Goal: Task Accomplishment & Management: Manage account settings

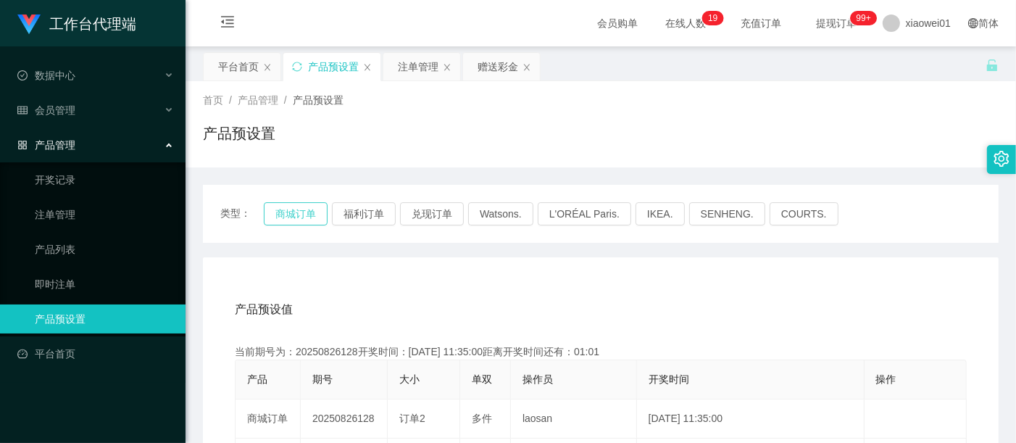
click at [305, 212] on button "商城订单" at bounding box center [296, 213] width 64 height 23
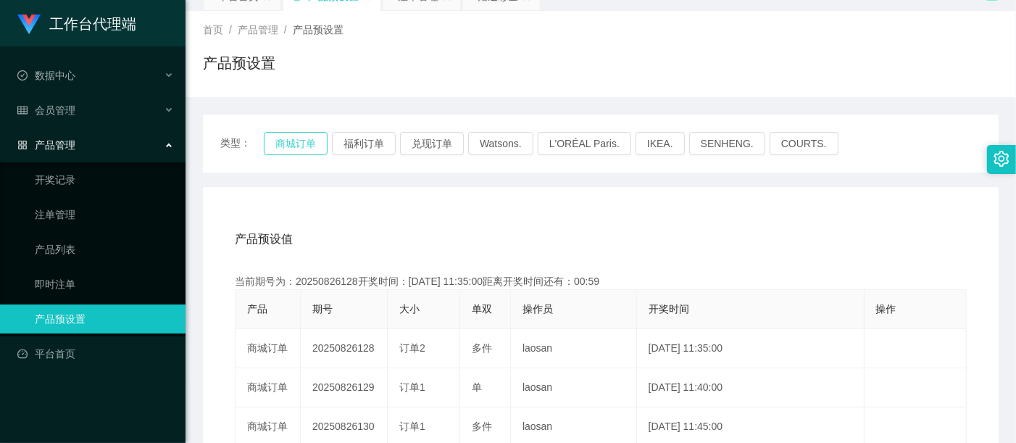
scroll to position [80, 0]
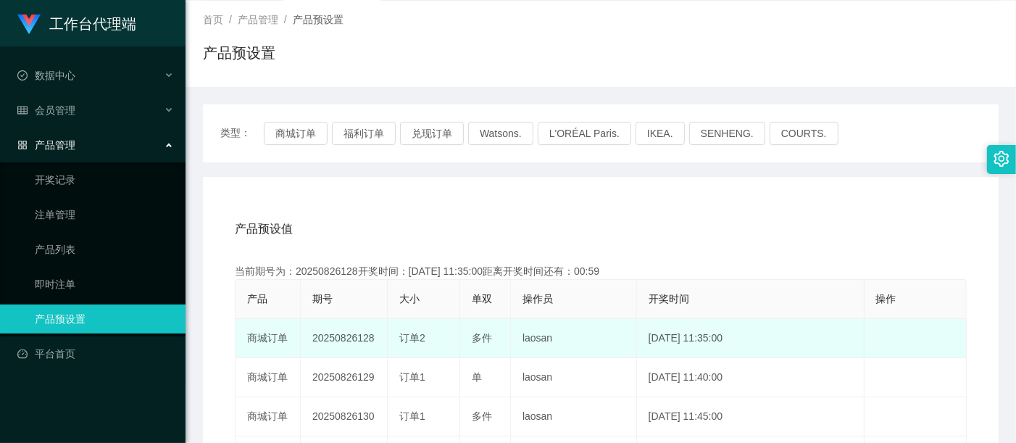
click at [358, 336] on td "20250826128" at bounding box center [344, 338] width 87 height 39
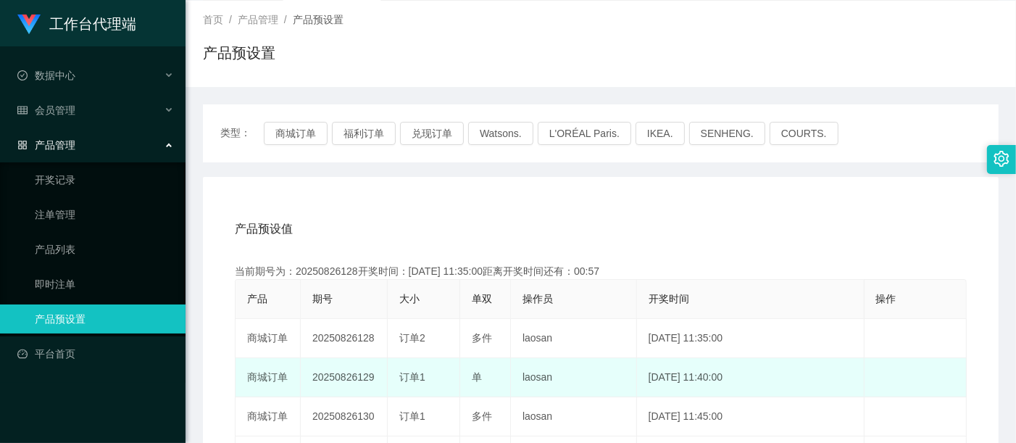
click at [336, 378] on td "20250826129" at bounding box center [344, 377] width 87 height 39
copy td "20250826129"
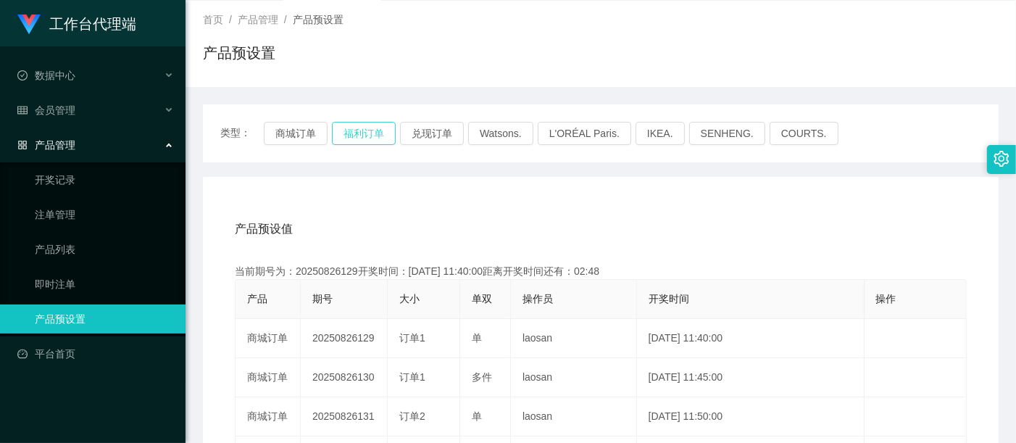
click at [344, 134] on button "福利订单" at bounding box center [364, 133] width 64 height 23
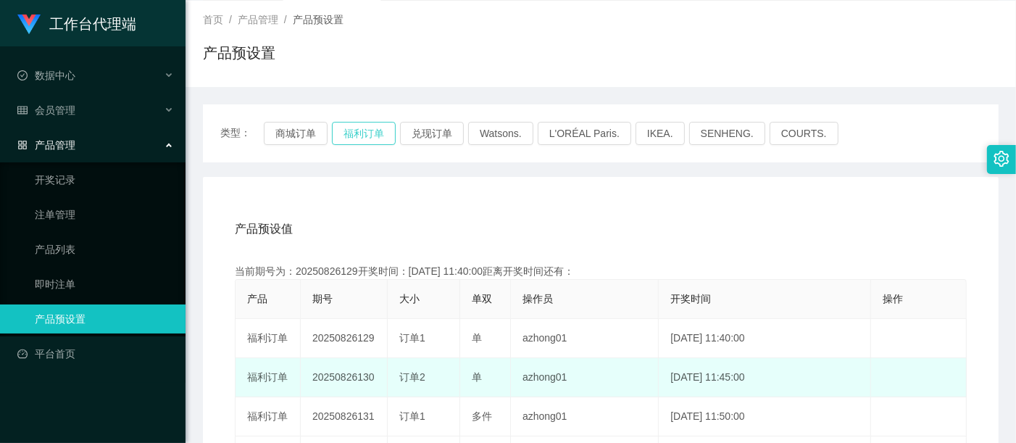
scroll to position [0, 0]
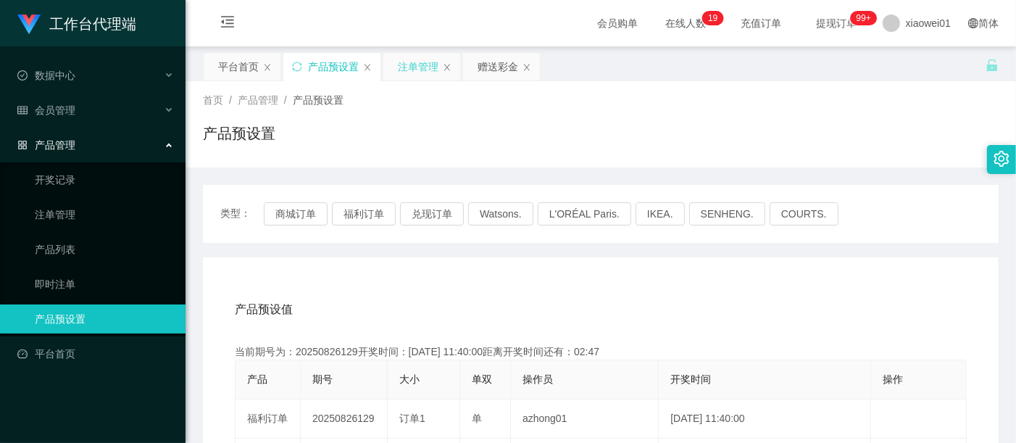
click at [412, 61] on div "注单管理" at bounding box center [418, 67] width 41 height 28
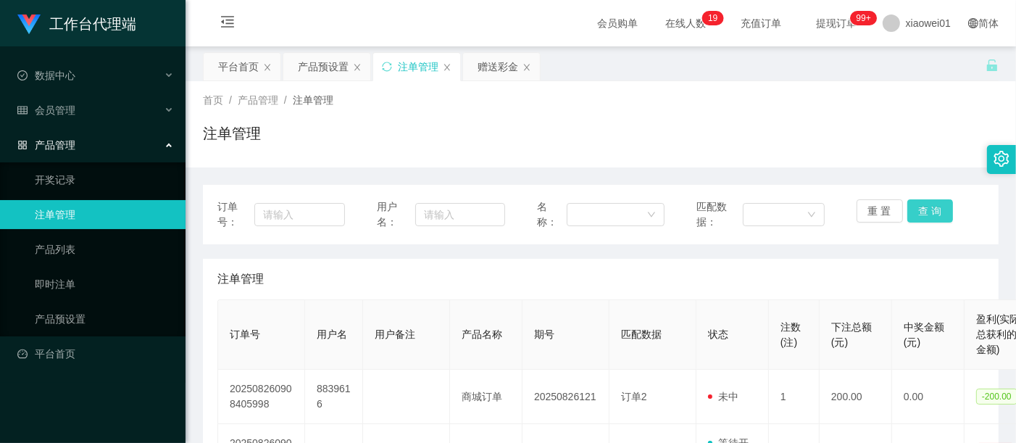
click at [932, 215] on button "查 询" at bounding box center [931, 210] width 46 height 23
click at [932, 215] on div "重 置 查 询" at bounding box center [921, 214] width 128 height 30
click at [932, 215] on button "查 询" at bounding box center [931, 210] width 46 height 23
click at [932, 215] on div "重 置 查 询" at bounding box center [921, 214] width 128 height 30
click at [932, 215] on button "查 询" at bounding box center [931, 210] width 46 height 23
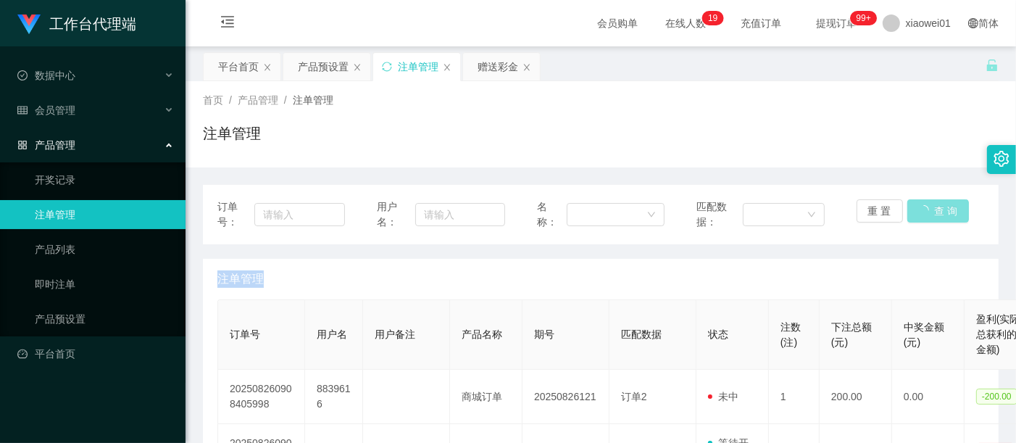
click at [932, 215] on div "重 置 查 询" at bounding box center [921, 214] width 128 height 30
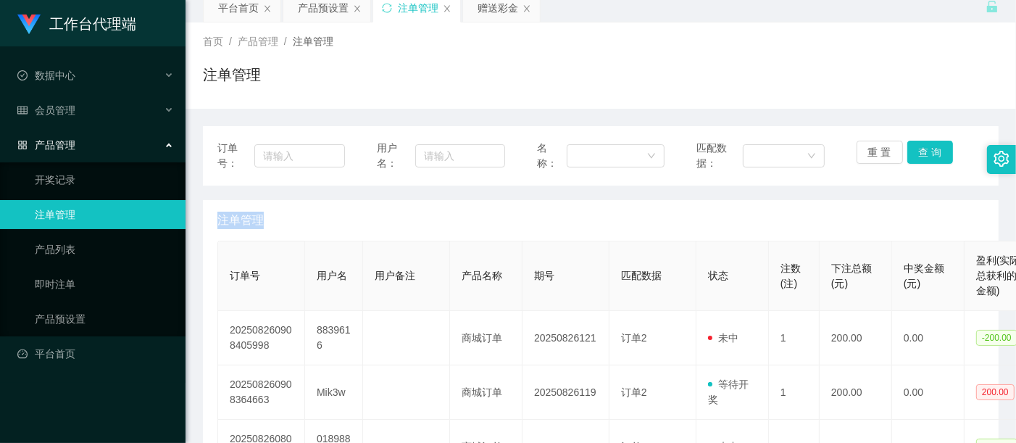
scroll to position [80, 0]
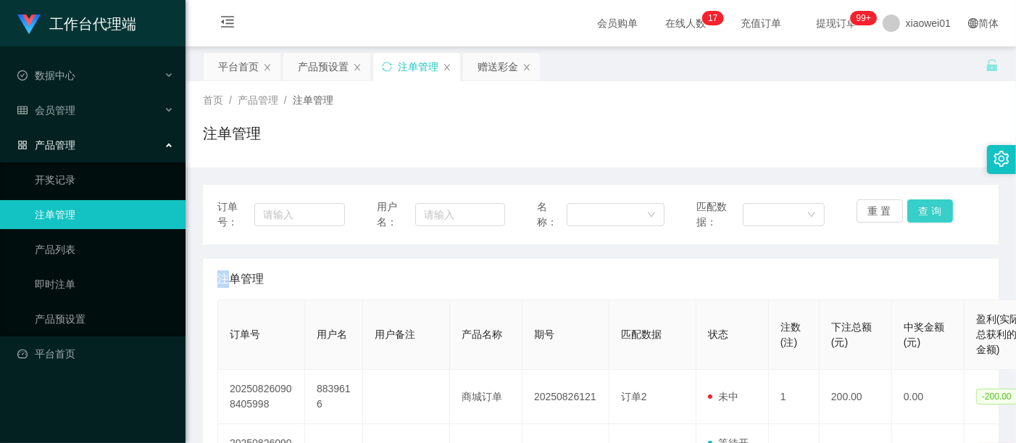
click at [910, 209] on button "查 询" at bounding box center [931, 210] width 46 height 23
click at [910, 209] on div "重 置 查 询" at bounding box center [921, 214] width 128 height 30
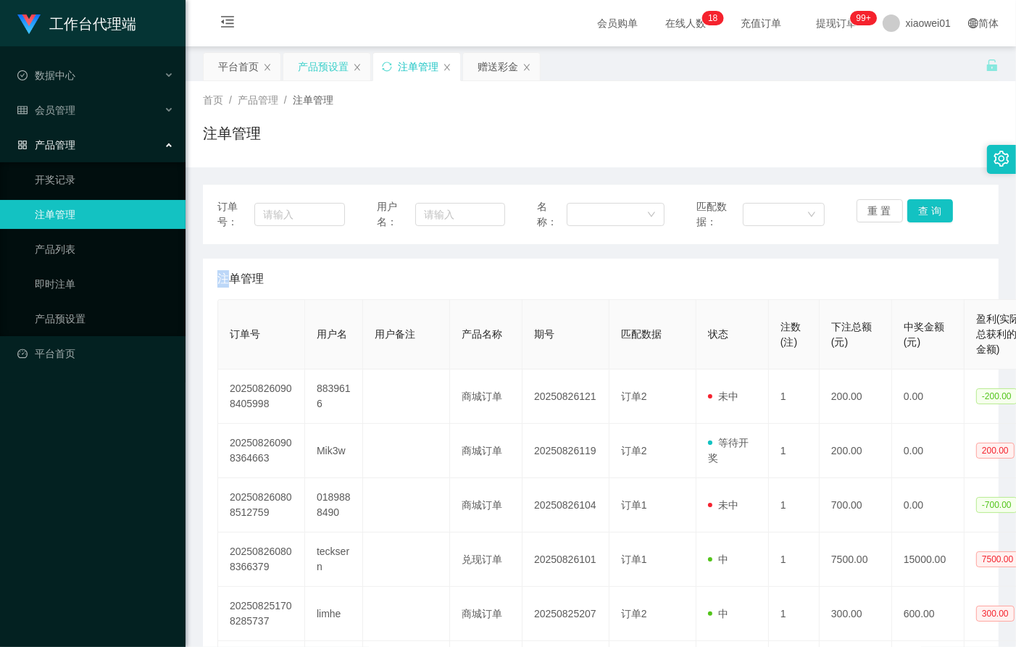
click at [307, 72] on div "产品预设置" at bounding box center [323, 67] width 51 height 28
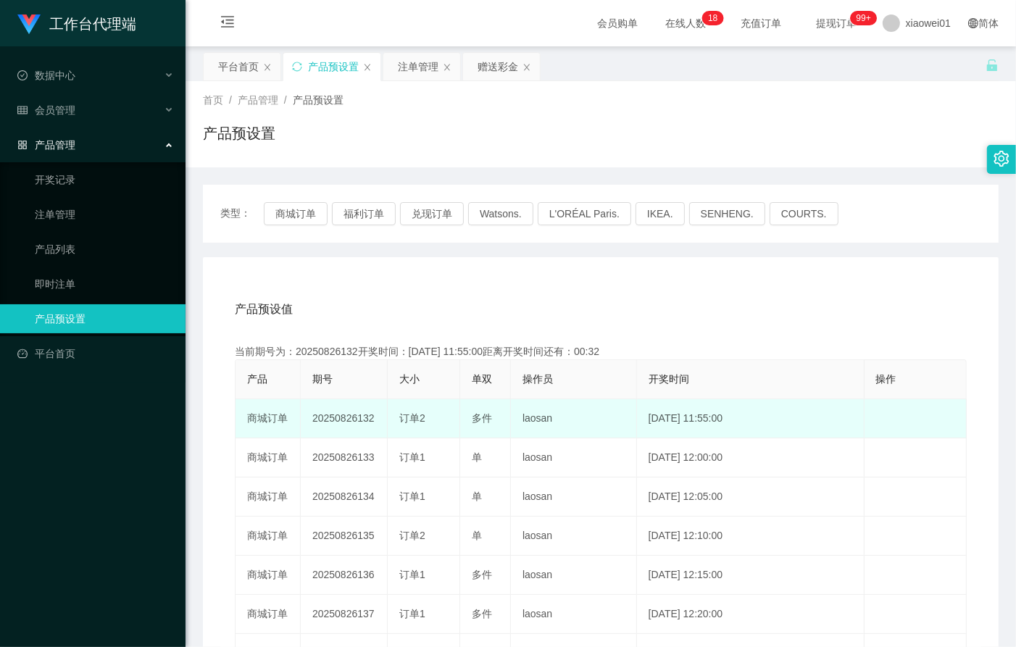
click at [323, 420] on td "20250826132" at bounding box center [344, 418] width 87 height 39
copy td "20250826132"
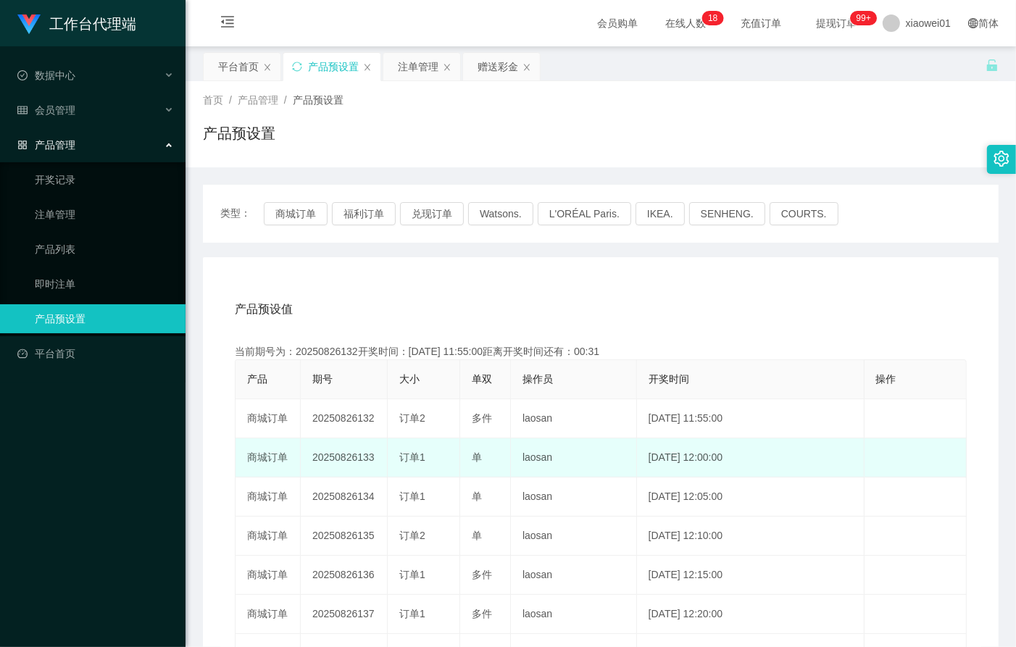
click at [325, 442] on td "20250826133" at bounding box center [344, 458] width 87 height 39
click at [330, 442] on td "20250826133" at bounding box center [344, 458] width 87 height 39
copy td "20250826133"
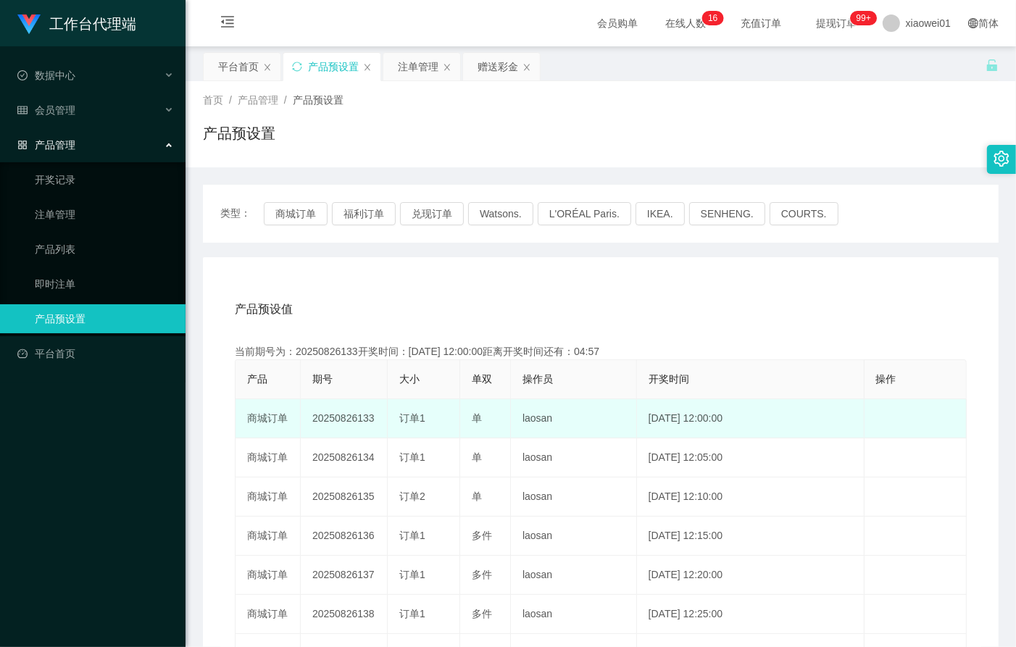
click at [324, 420] on td "20250826133" at bounding box center [344, 418] width 87 height 39
copy td "20250826133"
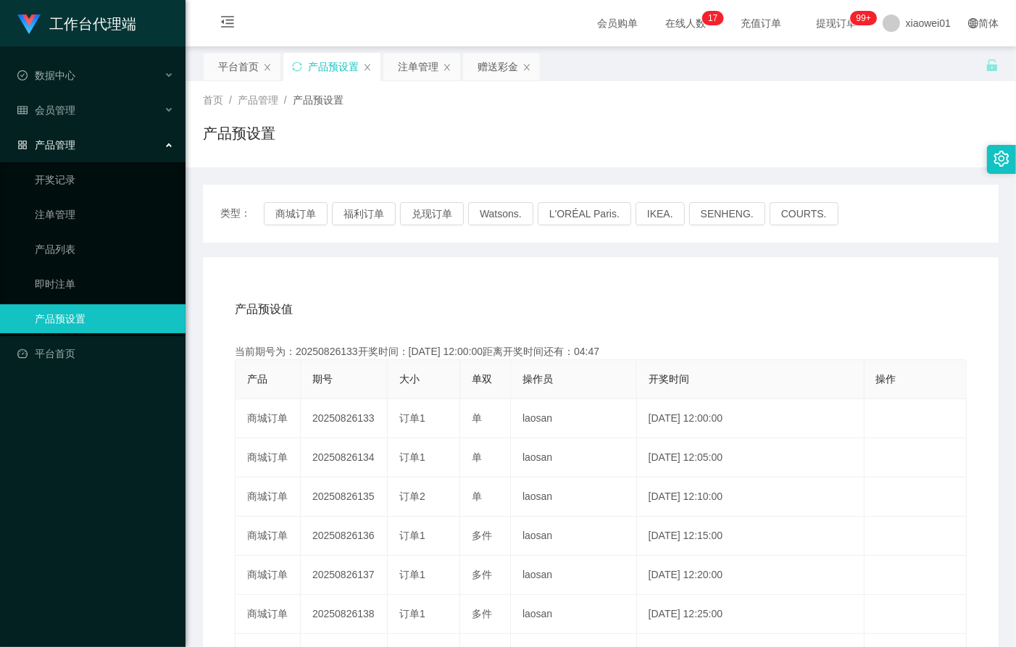
click at [447, 294] on div "产品预设值 添加期号" at bounding box center [601, 309] width 732 height 41
click at [357, 211] on button "福利订单" at bounding box center [364, 213] width 64 height 23
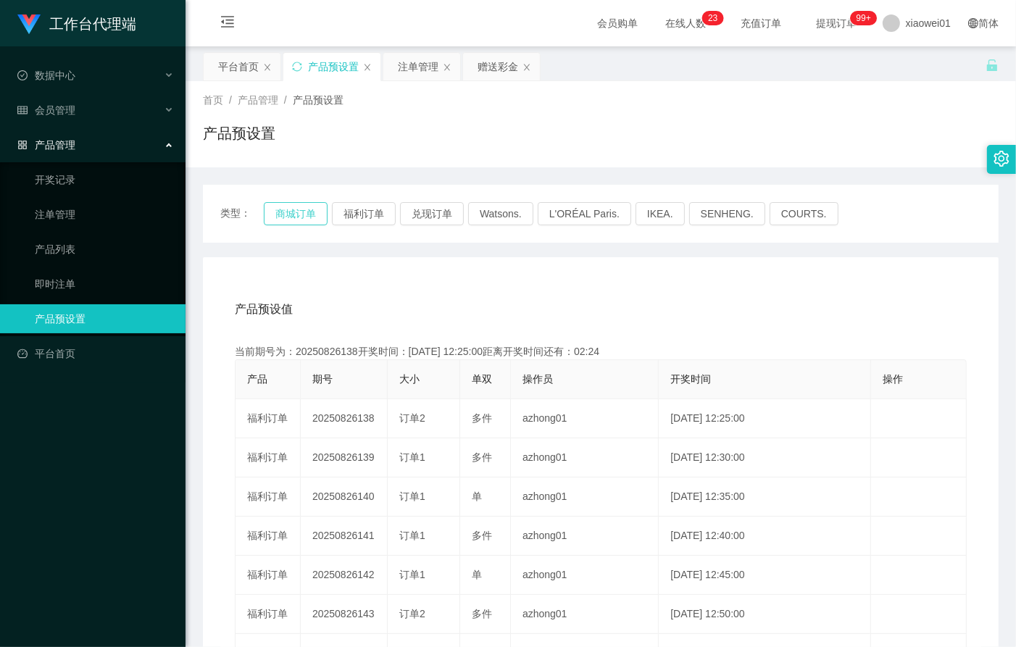
click at [300, 211] on button "商城订单" at bounding box center [296, 213] width 64 height 23
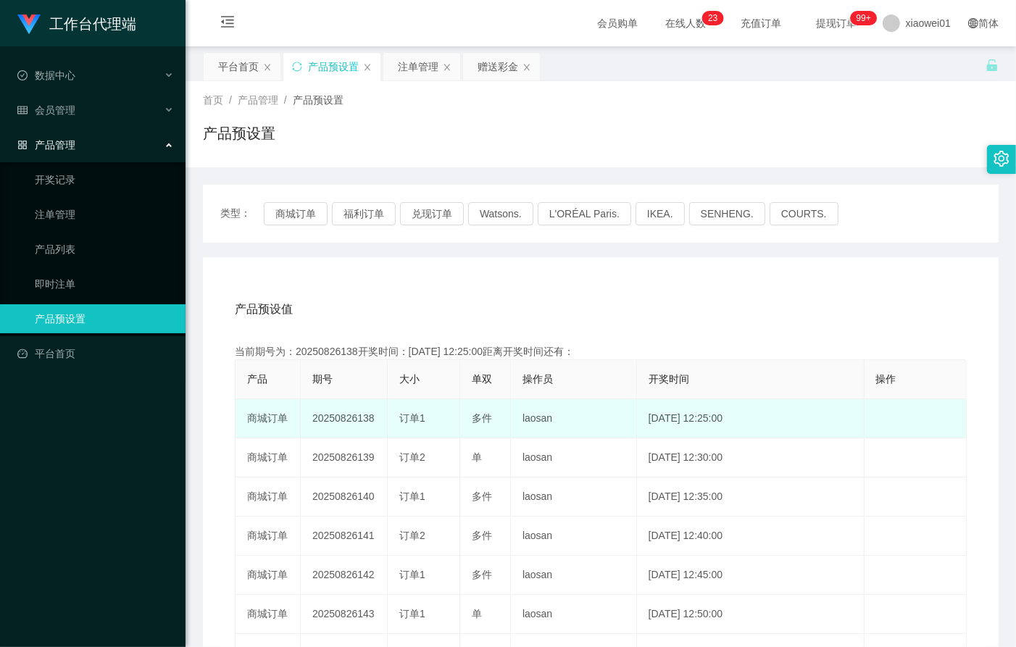
click at [339, 412] on td "20250826138" at bounding box center [344, 418] width 87 height 39
copy td "20250826138"
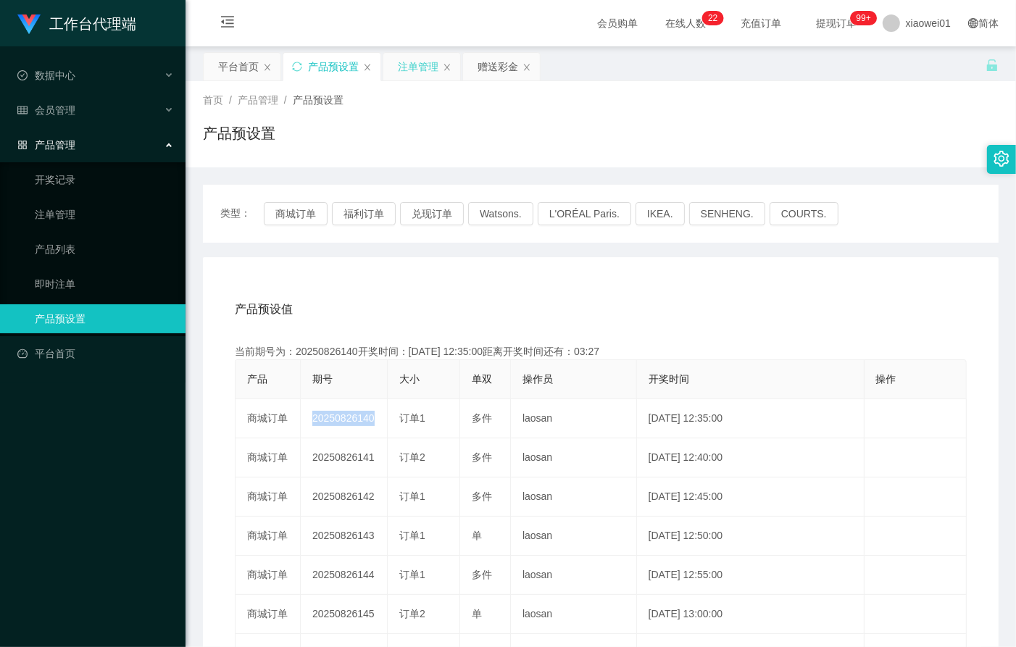
click at [401, 80] on div "注单管理" at bounding box center [418, 67] width 41 height 28
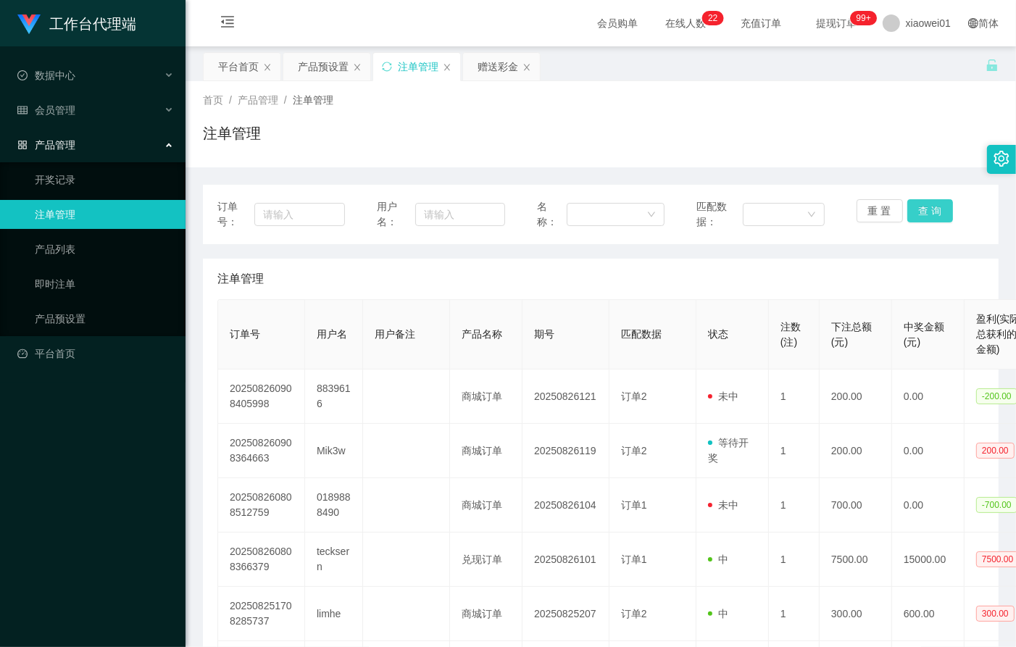
click at [933, 204] on button "查 询" at bounding box center [931, 210] width 46 height 23
click at [933, 204] on div "重 置 查 询" at bounding box center [921, 214] width 128 height 30
